Goal: Task Accomplishment & Management: Manage account settings

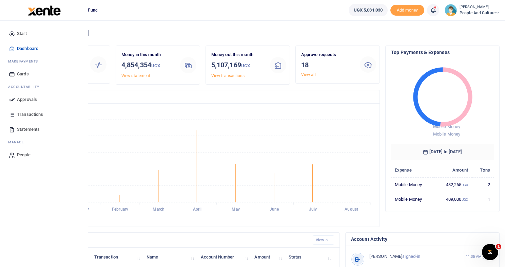
click at [23, 99] on span "Approvals" at bounding box center [27, 99] width 20 height 7
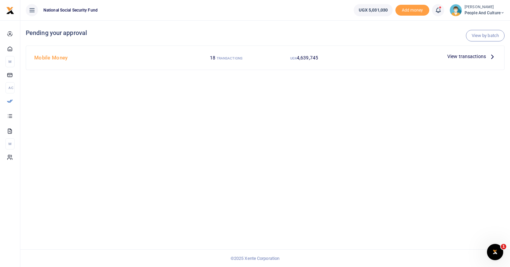
click at [463, 57] on span "View transactions" at bounding box center [467, 56] width 39 height 7
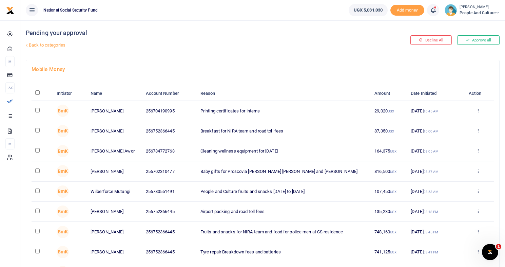
click at [38, 110] on input "checkbox" at bounding box center [37, 110] width 4 height 4
checkbox input "true"
click at [38, 130] on input "checkbox" at bounding box center [37, 130] width 4 height 4
checkbox input "true"
click at [37, 150] on input "checkbox" at bounding box center [37, 150] width 4 height 4
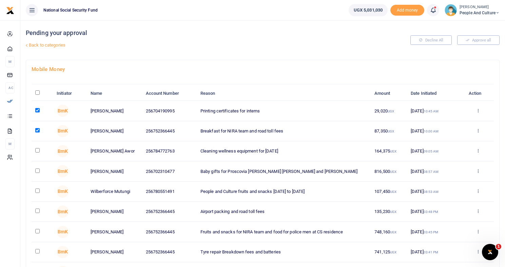
checkbox input "true"
click at [38, 169] on input "checkbox" at bounding box center [37, 170] width 4 height 4
checkbox input "true"
click at [38, 191] on input "checkbox" at bounding box center [37, 190] width 4 height 4
checkbox input "true"
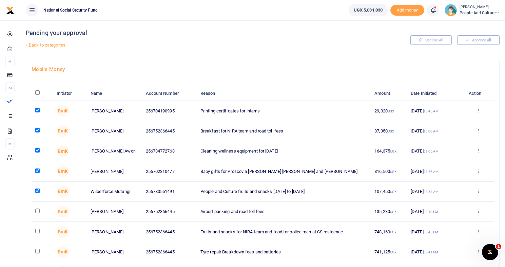
click at [38, 210] on input "checkbox" at bounding box center [37, 210] width 4 height 4
checkbox input "true"
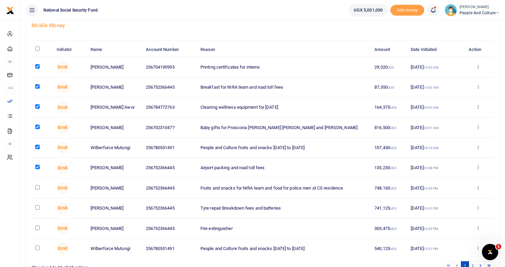
scroll to position [44, 0]
click at [38, 187] on input "checkbox" at bounding box center [37, 187] width 4 height 4
checkbox input "true"
click at [38, 206] on input "checkbox" at bounding box center [37, 207] width 4 height 4
checkbox input "true"
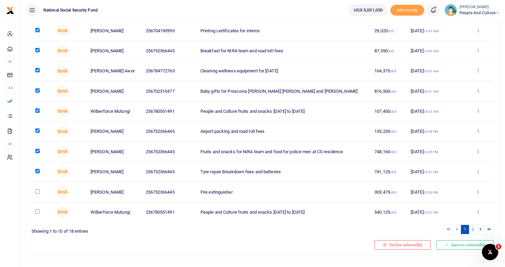
scroll to position [81, 0]
click at [38, 190] on input "checkbox" at bounding box center [37, 190] width 4 height 4
checkbox input "true"
click at [37, 207] on td at bounding box center [42, 212] width 21 height 20
click at [39, 211] on input "checkbox" at bounding box center [37, 210] width 4 height 4
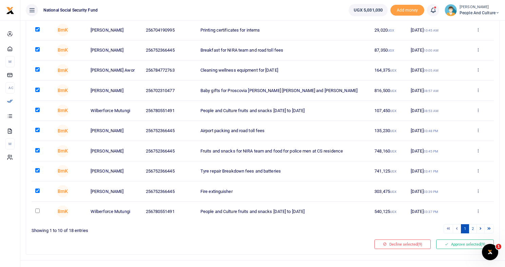
checkbox input "true"
click at [454, 245] on button "Approve selected (10)" at bounding box center [464, 244] width 60 height 10
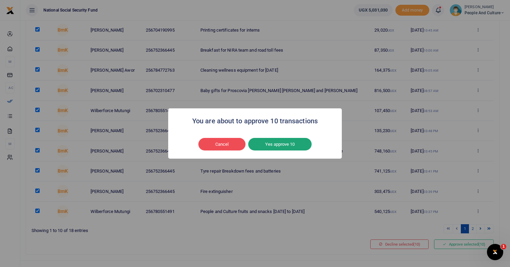
click at [285, 145] on button "Yes approve 10" at bounding box center [279, 144] width 63 height 13
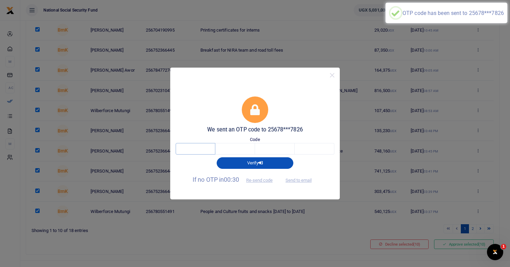
click at [209, 145] on input "text" at bounding box center [196, 149] width 40 height 12
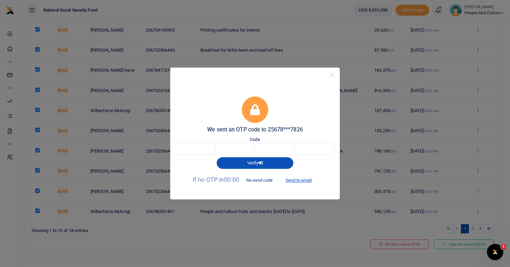
click at [264, 179] on button "Re-send code" at bounding box center [260, 180] width 38 height 12
click at [262, 180] on button "Re-send code" at bounding box center [260, 180] width 38 height 12
click at [291, 179] on button "Send to email" at bounding box center [299, 180] width 38 height 12
click at [199, 151] on input "text" at bounding box center [196, 149] width 40 height 12
type input "3"
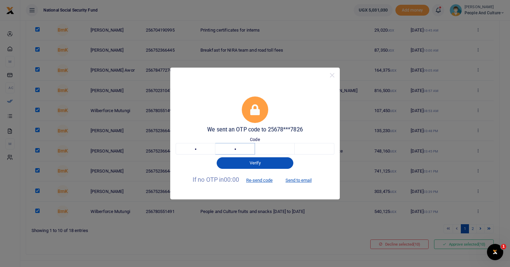
type input "2"
type input "6"
type input "8"
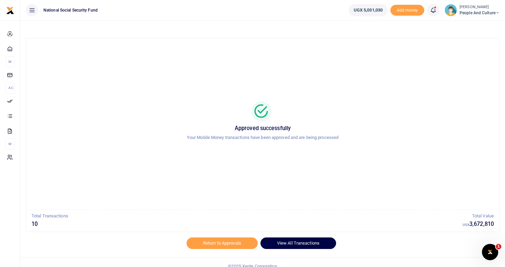
click at [309, 244] on link "View All Transactions" at bounding box center [299, 243] width 76 height 12
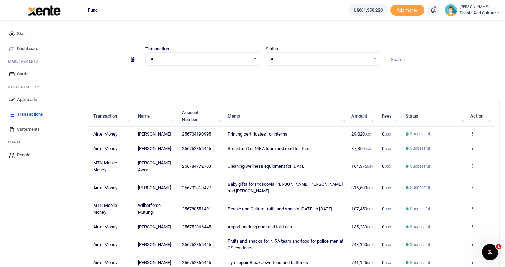
click at [22, 101] on span "Approvals" at bounding box center [27, 99] width 20 height 7
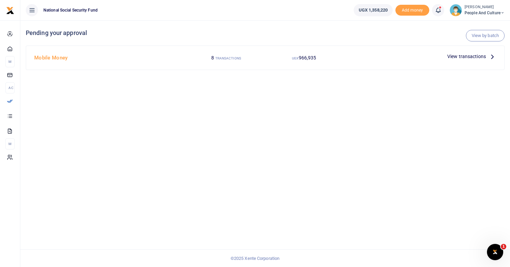
click at [460, 56] on span "View transactions" at bounding box center [467, 56] width 39 height 7
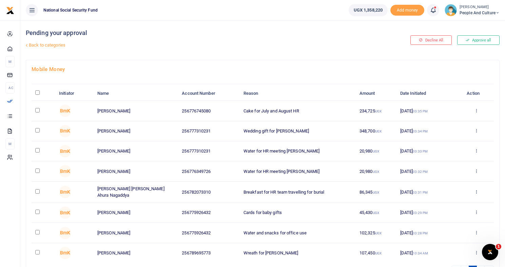
click at [38, 110] on input "checkbox" at bounding box center [37, 110] width 4 height 4
checkbox input "true"
click at [36, 131] on input "checkbox" at bounding box center [37, 130] width 4 height 4
checkbox input "true"
click at [38, 151] on input "checkbox" at bounding box center [37, 150] width 4 height 4
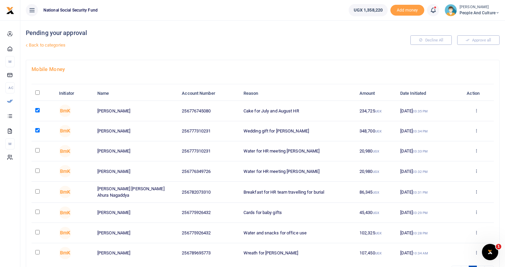
checkbox input "true"
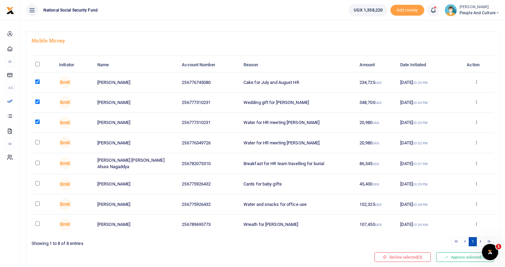
scroll to position [29, 0]
click at [38, 142] on input "checkbox" at bounding box center [37, 141] width 4 height 4
checkbox input "true"
click at [37, 161] on input "checkbox" at bounding box center [37, 162] width 4 height 4
checkbox input "true"
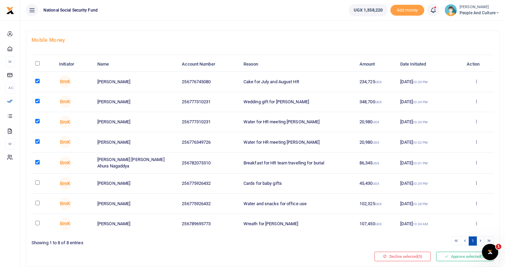
click at [39, 180] on input "checkbox" at bounding box center [37, 182] width 4 height 4
checkbox input "true"
click at [37, 202] on input "checkbox" at bounding box center [37, 203] width 4 height 4
checkbox input "true"
click at [38, 221] on input "checkbox" at bounding box center [37, 223] width 4 height 4
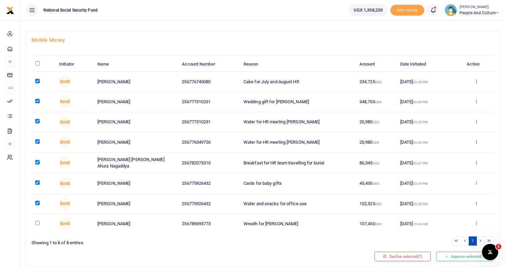
checkbox input "true"
click at [451, 256] on button "Approve selected (8)" at bounding box center [465, 256] width 58 height 10
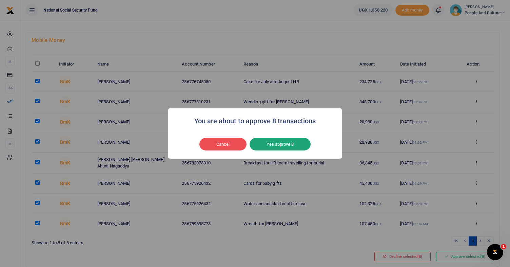
click at [280, 144] on button "Yes approve 8" at bounding box center [280, 144] width 61 height 13
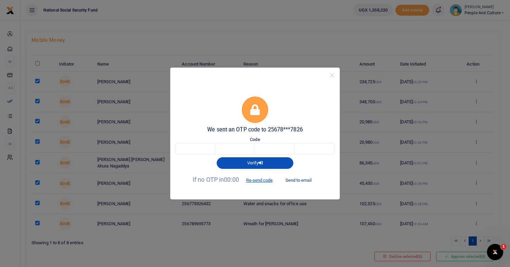
click at [302, 180] on button "Send to email" at bounding box center [299, 180] width 38 height 12
click at [200, 148] on input "text" at bounding box center [196, 149] width 40 height 12
type input "1"
type input "3"
type input "8"
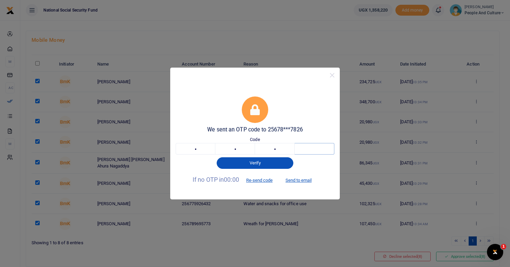
type input "0"
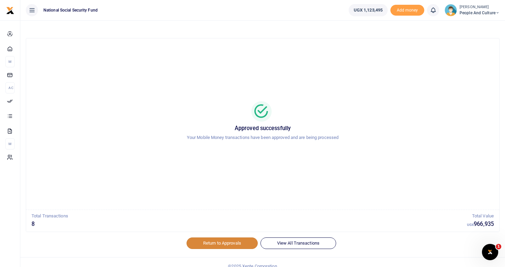
click at [224, 243] on link "Return to Approvals" at bounding box center [222, 243] width 71 height 12
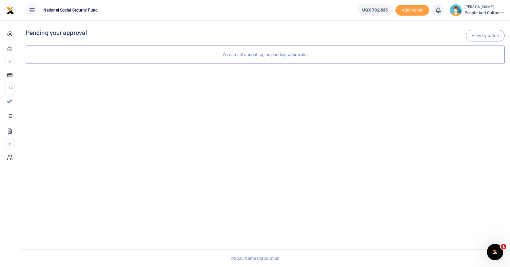
click at [503, 12] on icon at bounding box center [503, 13] width 4 height 5
click at [488, 24] on link "Switch accounts" at bounding box center [479, 25] width 54 height 10
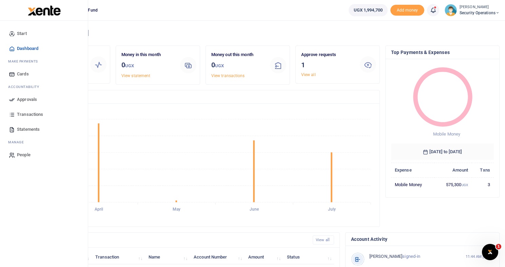
click at [26, 100] on span "Approvals" at bounding box center [27, 99] width 20 height 7
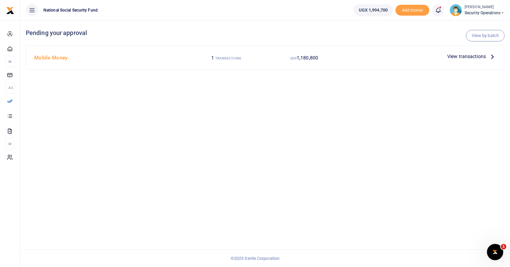
click at [454, 56] on span "View transactions" at bounding box center [467, 56] width 39 height 7
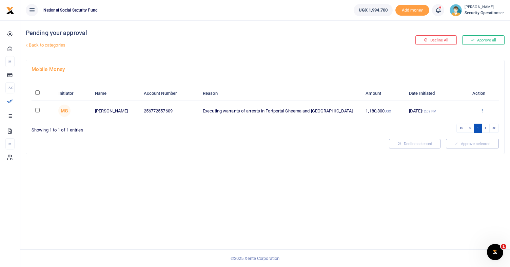
click at [483, 109] on icon at bounding box center [482, 110] width 4 height 5
click at [449, 154] on link "Details" at bounding box center [458, 152] width 54 height 10
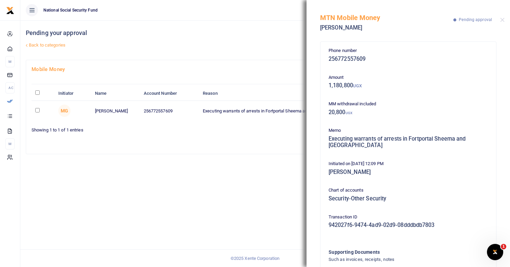
click at [260, 189] on div "Pending your approval Back to categories Decline All Approve all Mobile Money I…" at bounding box center [265, 143] width 490 height 246
click at [503, 19] on button "Close" at bounding box center [503, 20] width 4 height 4
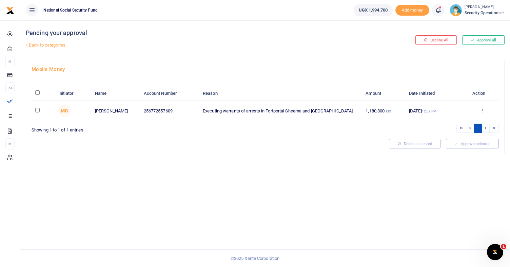
click at [38, 111] on input "checkbox" at bounding box center [37, 110] width 4 height 4
checkbox input "true"
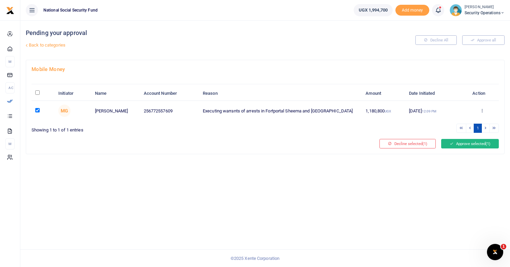
click at [463, 145] on button "Approve selected (1)" at bounding box center [470, 144] width 58 height 10
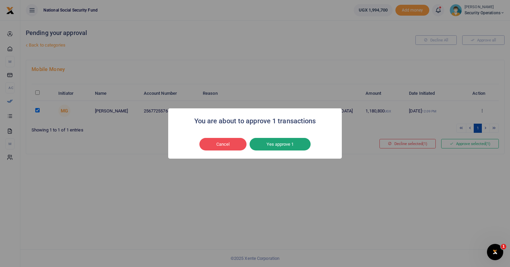
click at [280, 145] on button "Yes approve 1" at bounding box center [280, 144] width 61 height 13
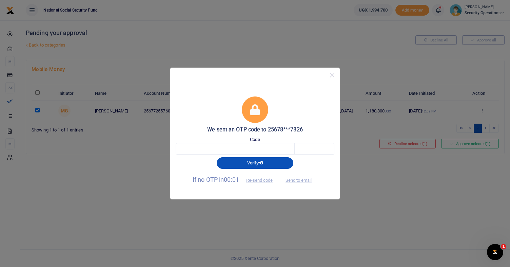
click at [301, 179] on span "Send to email" at bounding box center [299, 179] width 38 height 7
click at [301, 180] on button "Send to email" at bounding box center [299, 180] width 38 height 12
click at [202, 146] on input "text" at bounding box center [196, 149] width 40 height 12
type input "3"
type input "0"
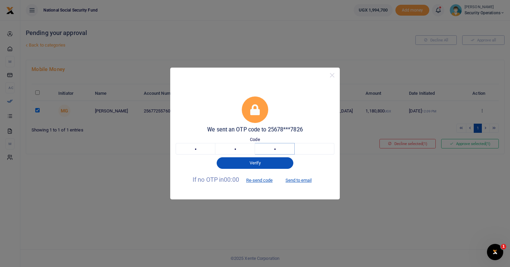
type input "4"
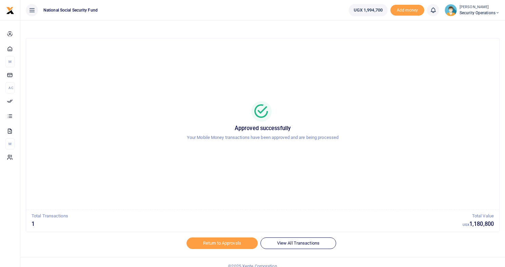
click at [492, 14] on span "Security Operations" at bounding box center [480, 13] width 40 height 6
click at [476, 62] on link "Logout" at bounding box center [475, 62] width 54 height 10
